Goal: Navigation & Orientation: Find specific page/section

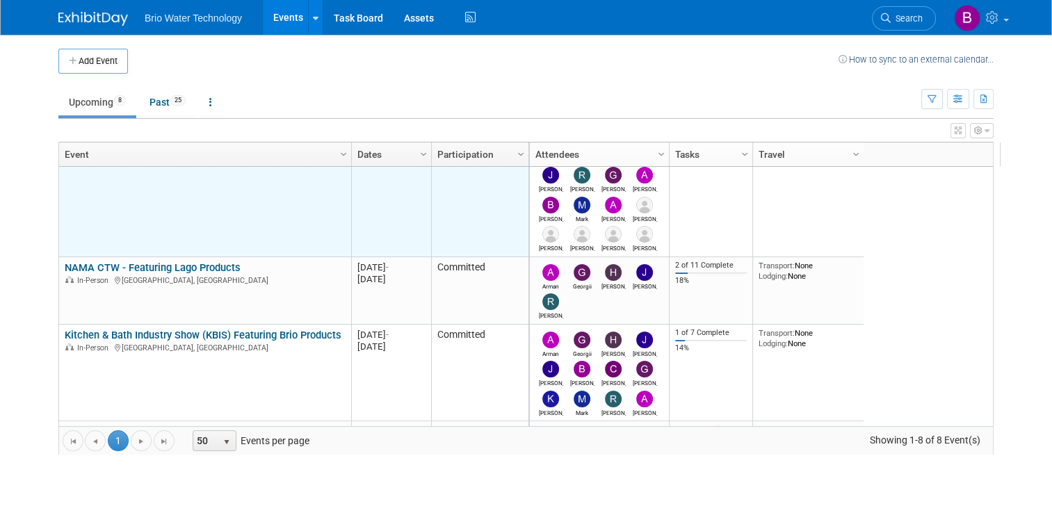
scroll to position [37, 0]
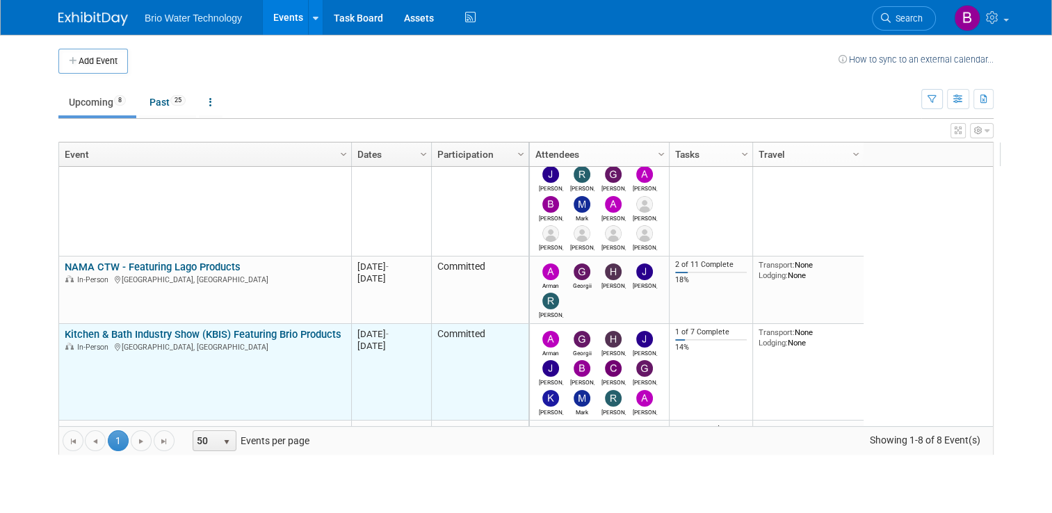
click at [190, 328] on link "Kitchen & Bath Industry Show (KBIS) Featuring Brio Products" at bounding box center [203, 334] width 277 height 13
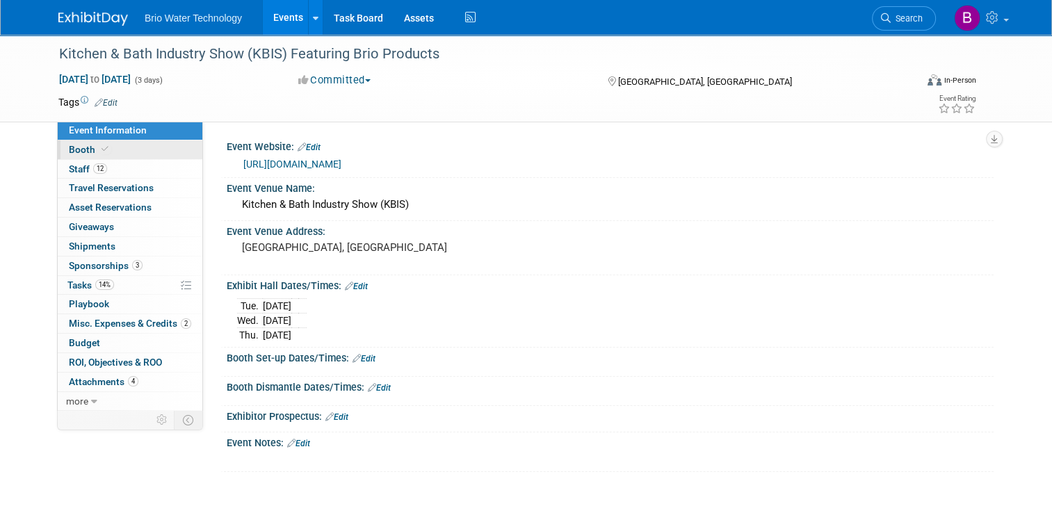
click at [70, 149] on span "Booth" at bounding box center [90, 149] width 42 height 11
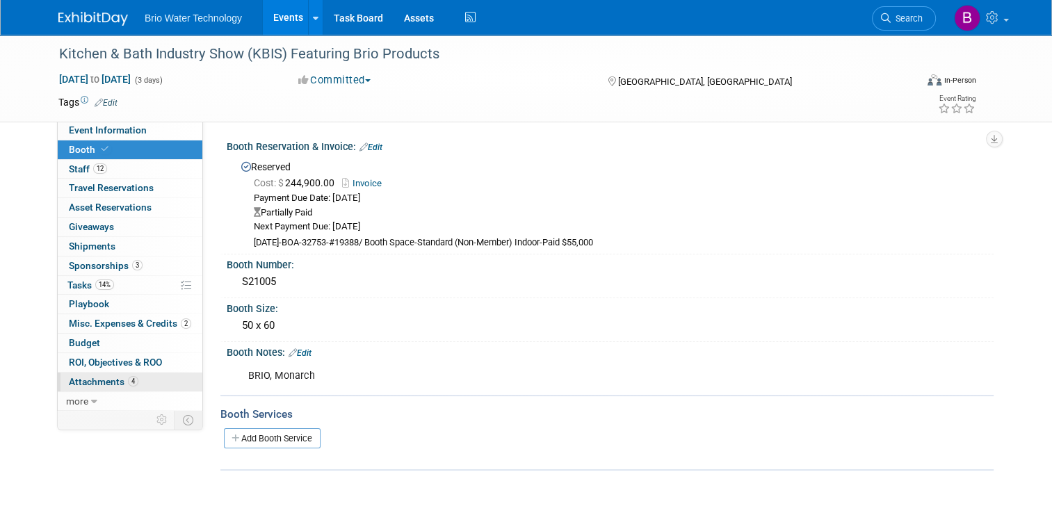
click at [96, 377] on span "Attachments 4" at bounding box center [104, 381] width 70 height 11
